Goal: Information Seeking & Learning: Understand process/instructions

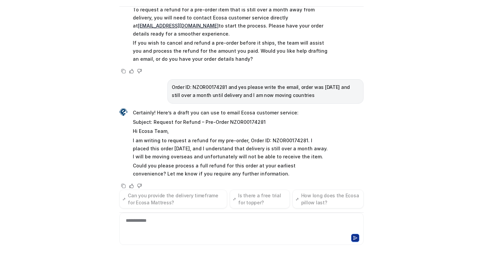
scroll to position [108, 0]
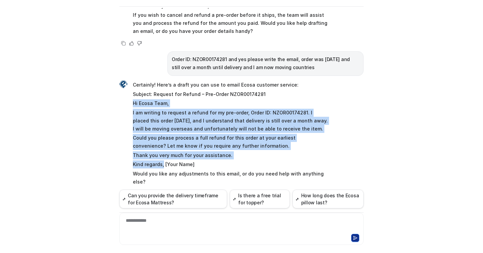
drag, startPoint x: 163, startPoint y: 157, endPoint x: 131, endPoint y: 97, distance: 67.8
click at [131, 97] on div "Certainly! Here’s a draft you can use to email Ecosa customer service: Subject:…" at bounding box center [224, 133] width 210 height 107
copy span "Hi Ecosa Team, I am writing to request a refund for my pre-order, Order ID: NZO…"
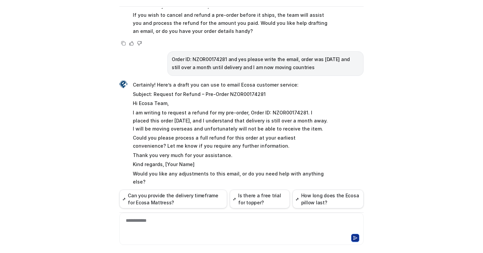
click at [227, 90] on p "Subject: Request for Refund – Pre-Order NZOR00174281" at bounding box center [231, 94] width 196 height 8
drag, startPoint x: 260, startPoint y: 87, endPoint x: 153, endPoint y: 89, distance: 107.0
click at [153, 90] on p "Subject: Request for Refund – Pre-Order NZOR00174281" at bounding box center [231, 94] width 196 height 8
copy p "Request for Refund – Pre-Order NZOR00174281"
click at [178, 99] on p "Hi Ecosa Team," at bounding box center [231, 103] width 196 height 8
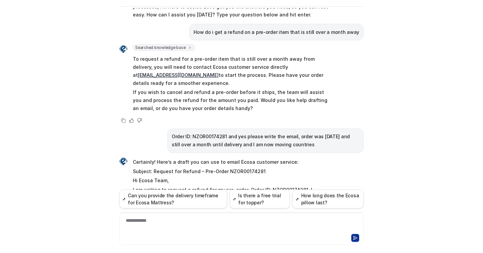
scroll to position [30, 0]
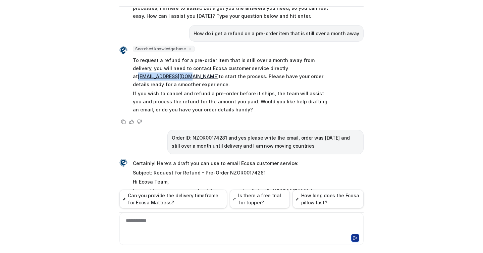
drag, startPoint x: 316, startPoint y: 69, endPoint x: 266, endPoint y: 71, distance: 49.4
click at [266, 71] on p "To request a refund for a pre-order item that is still over a month away from d…" at bounding box center [231, 72] width 196 height 32
copy link "[EMAIL_ADDRESS][DOMAIN_NAME]"
